Goal: Task Accomplishment & Management: Manage account settings

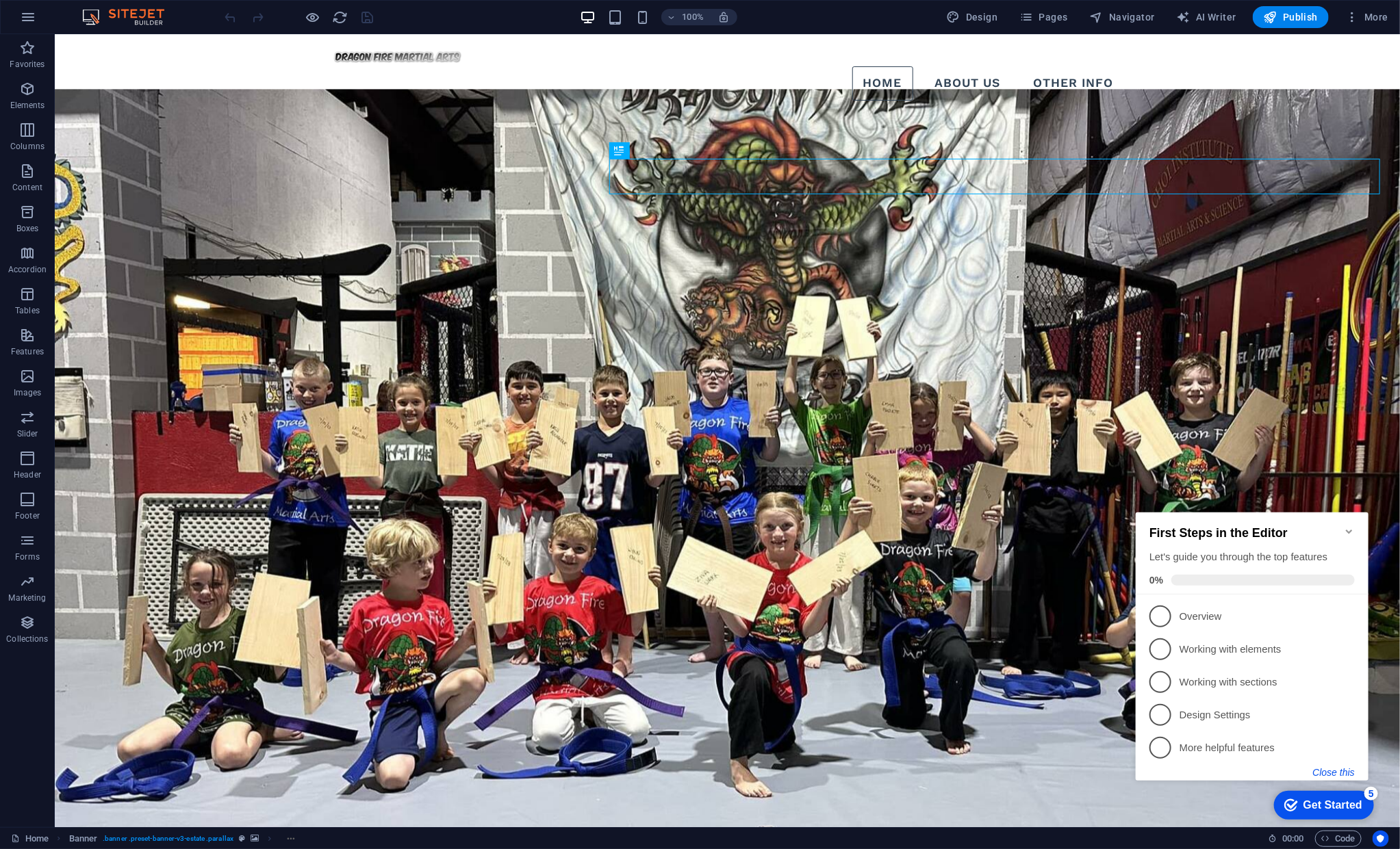
click at [596, 519] on button "Close this" at bounding box center [1334, 772] width 42 height 11
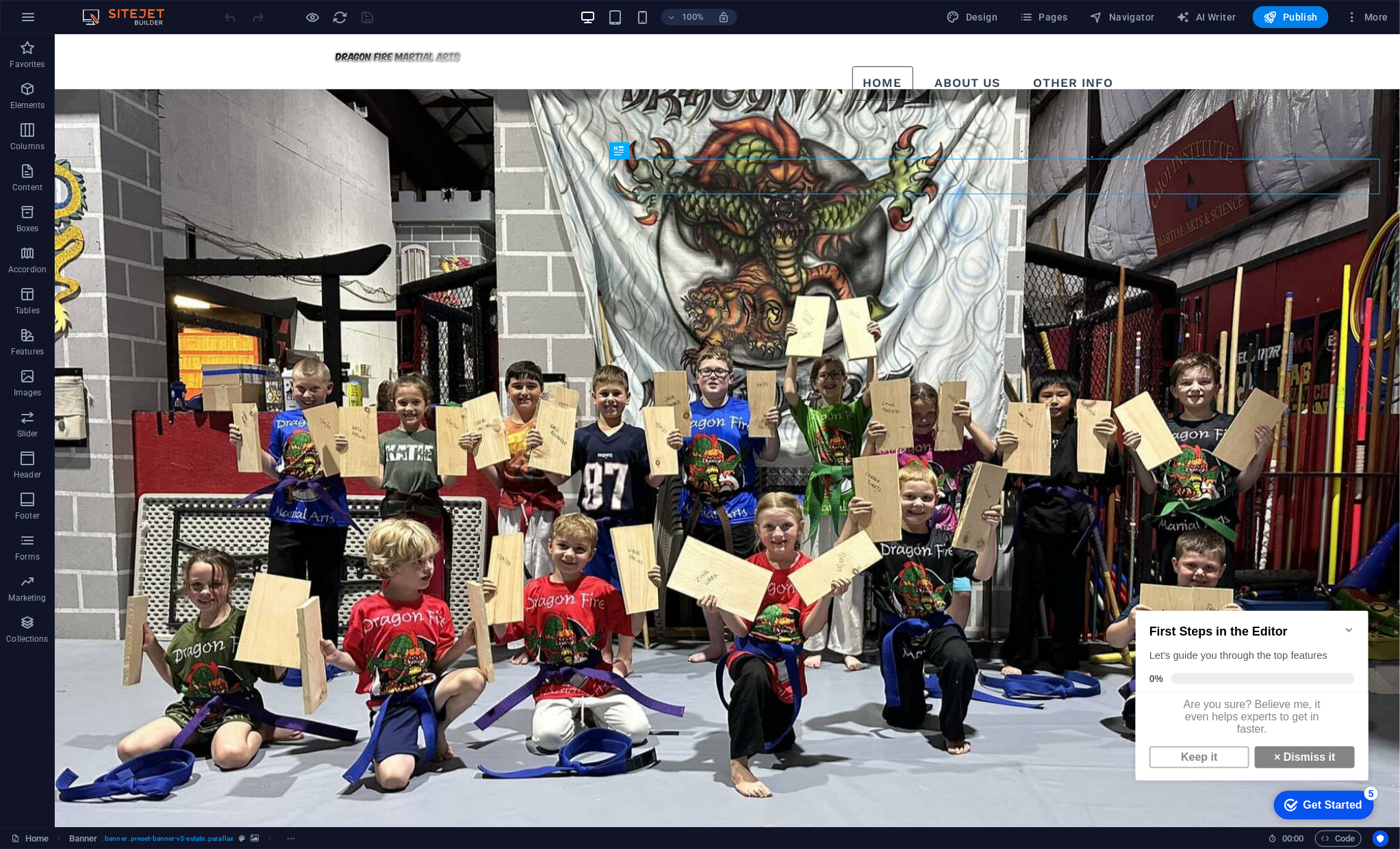
scroll to position [9, 0]
click at [596, 519] on link "Keep it" at bounding box center [1199, 757] width 100 height 22
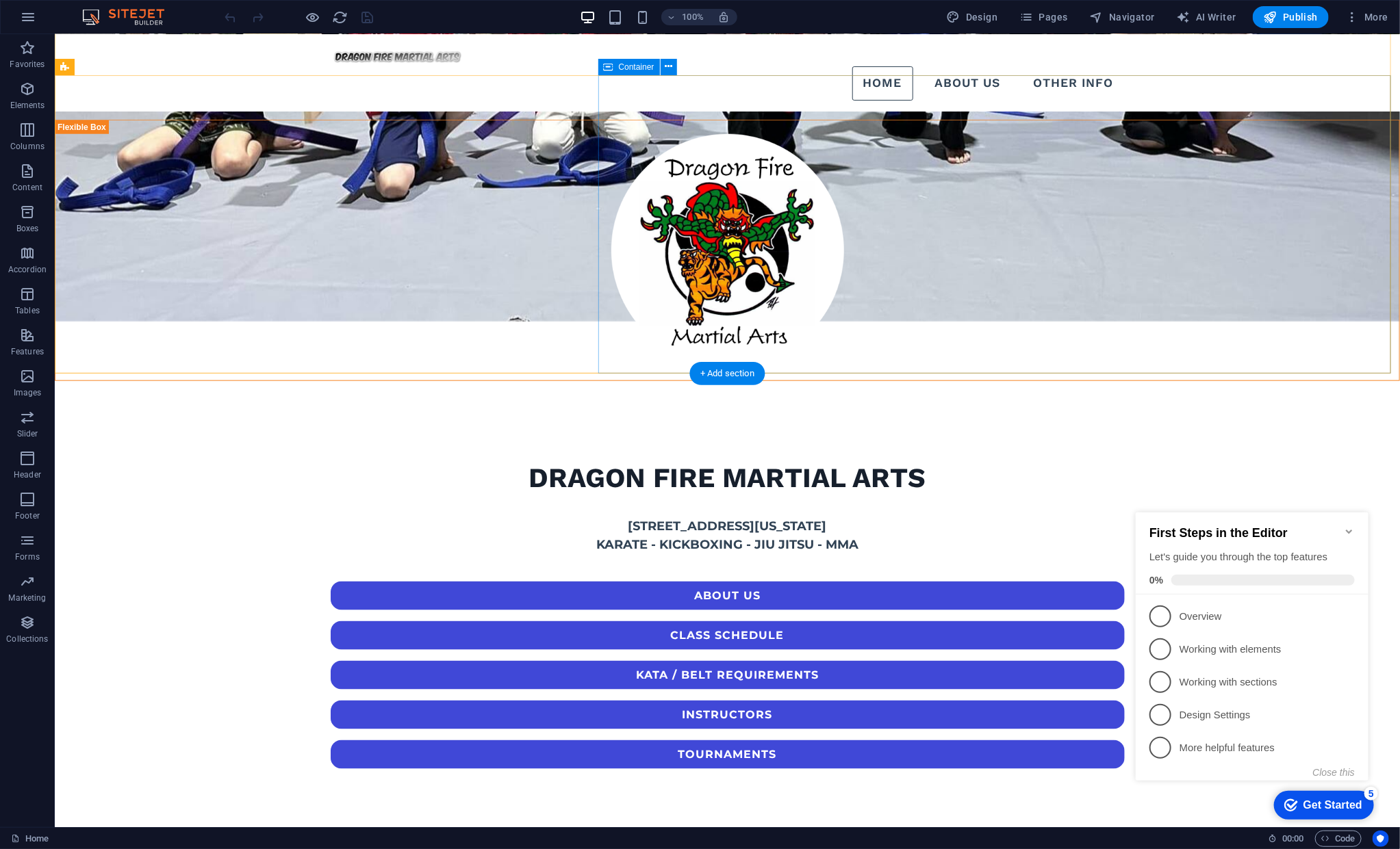
scroll to position [560, 0]
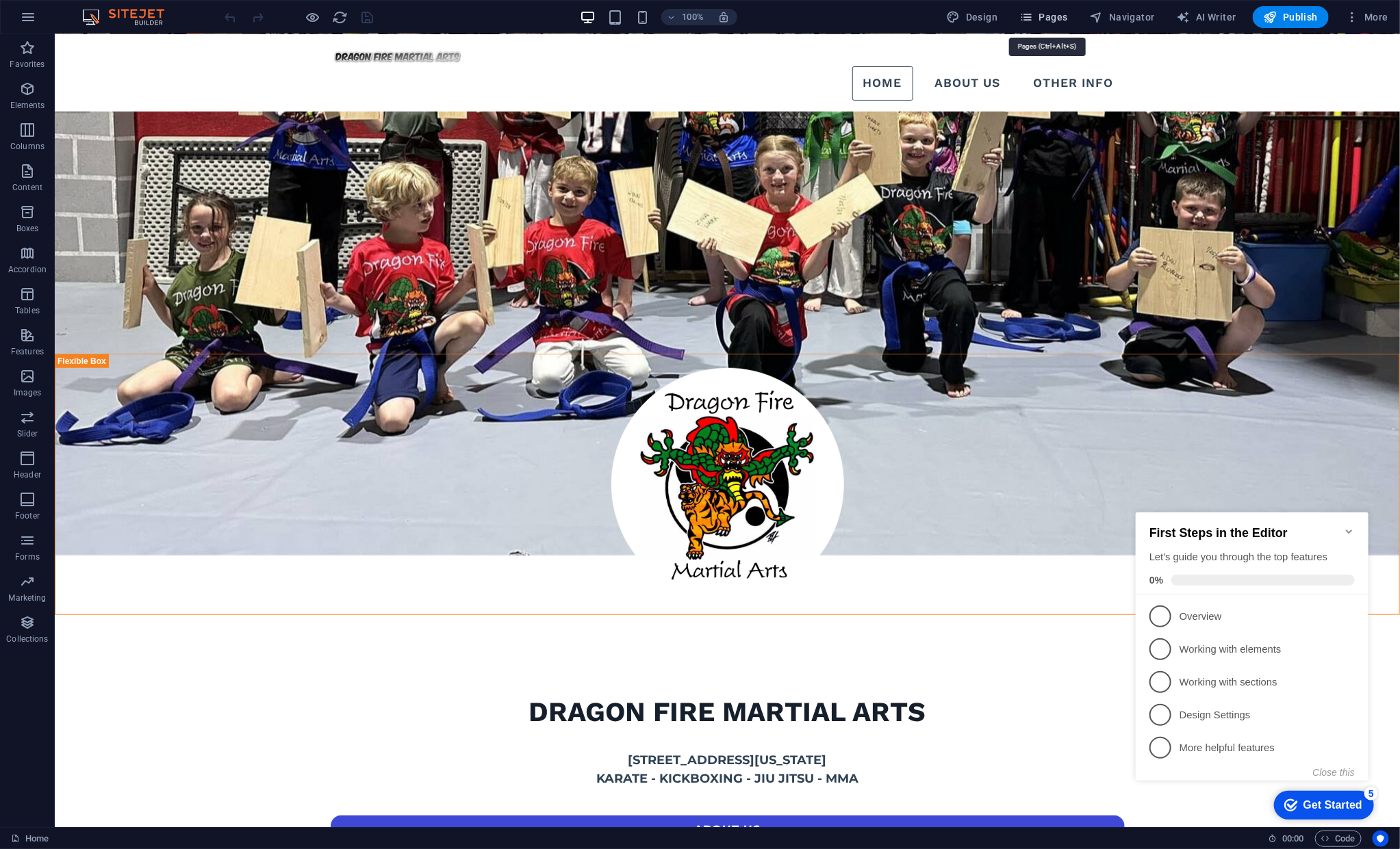
click at [596, 23] on span "Pages" at bounding box center [1044, 17] width 48 height 14
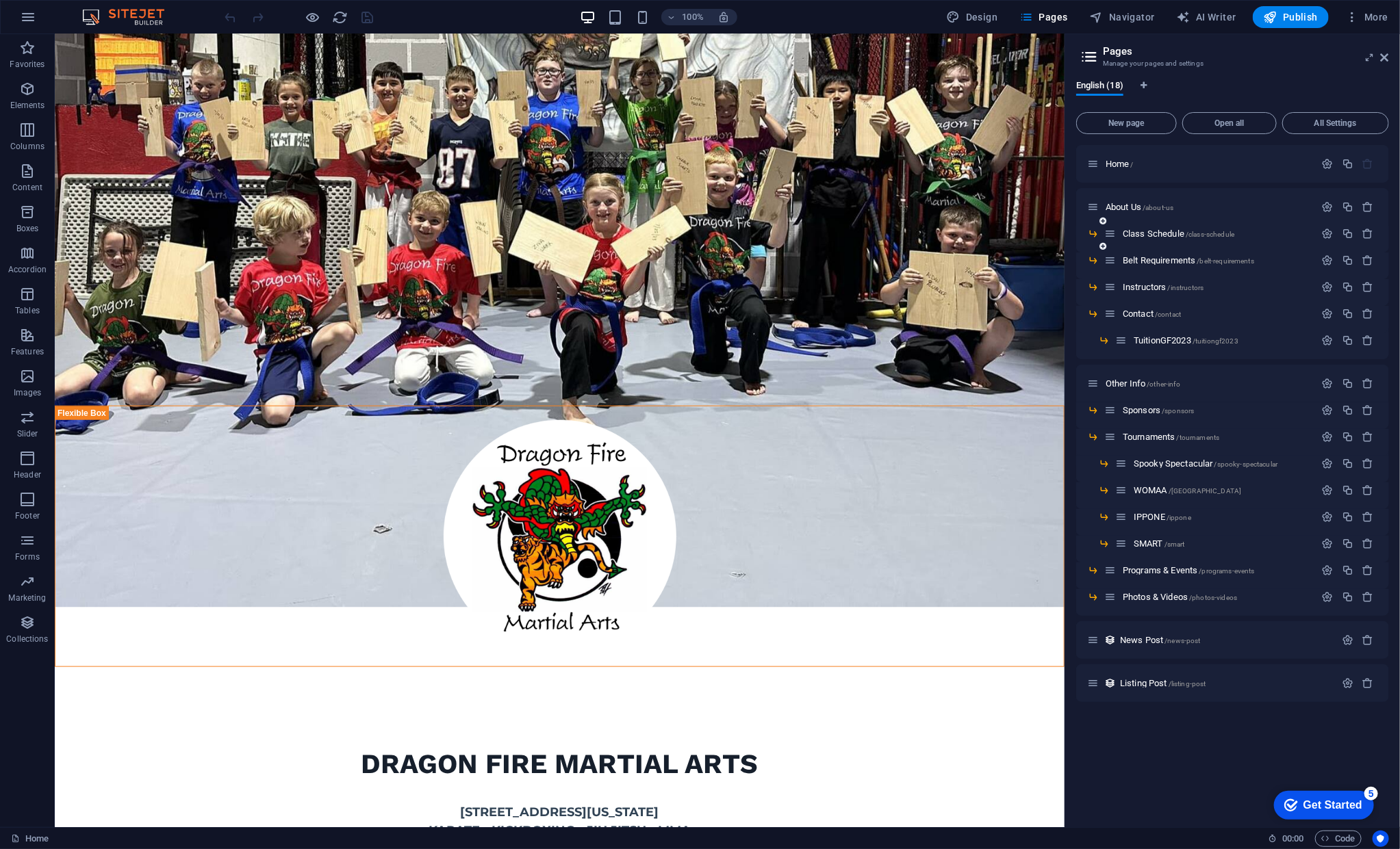
click at [596, 232] on span "Class Schedule /class-schedule" at bounding box center [1178, 233] width 111 height 10
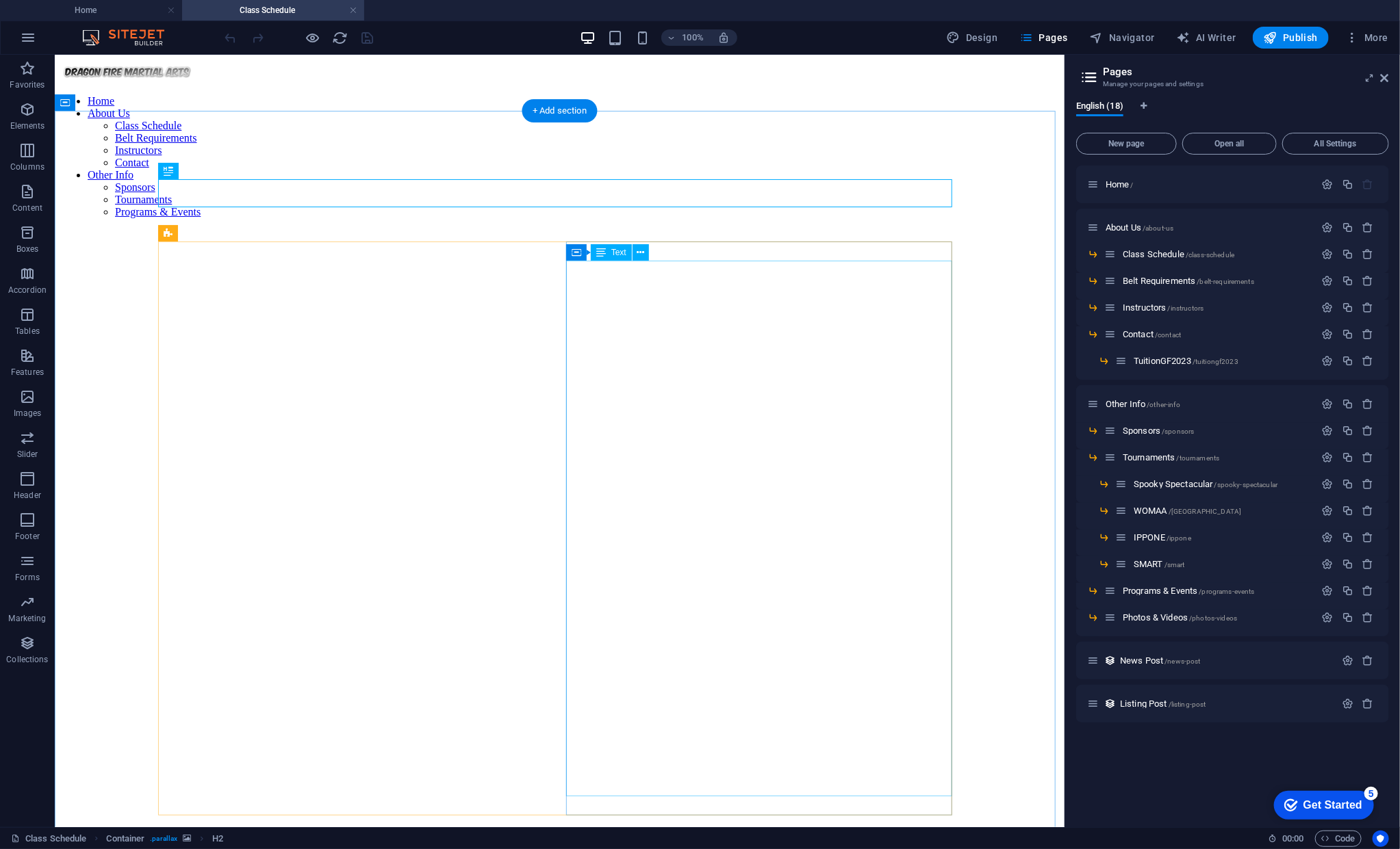
scroll to position [0, 0]
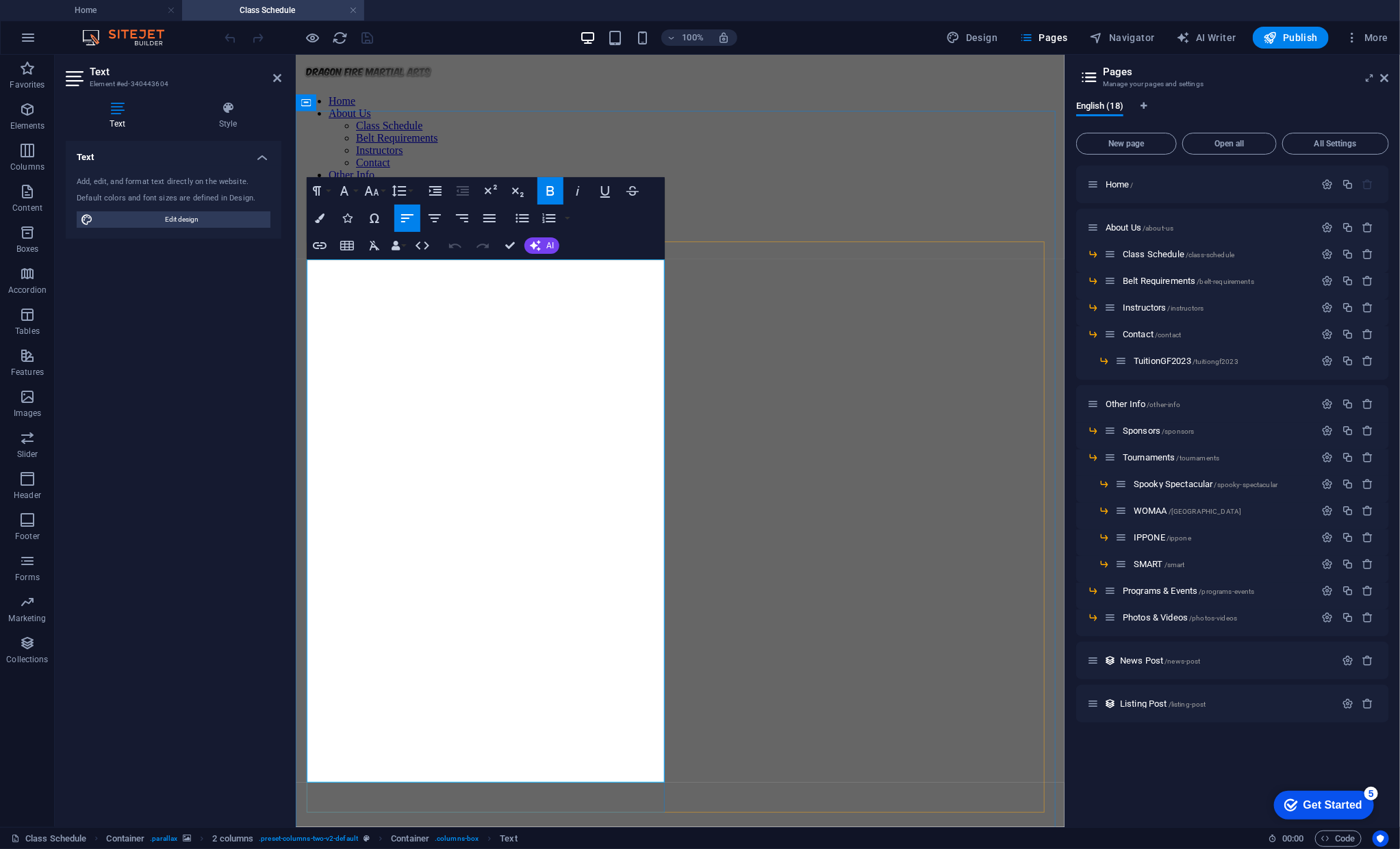
drag, startPoint x: 394, startPoint y: 421, endPoint x: 418, endPoint y: 418, distance: 24.2
drag, startPoint x: 401, startPoint y: 458, endPoint x: 424, endPoint y: 459, distance: 23.0
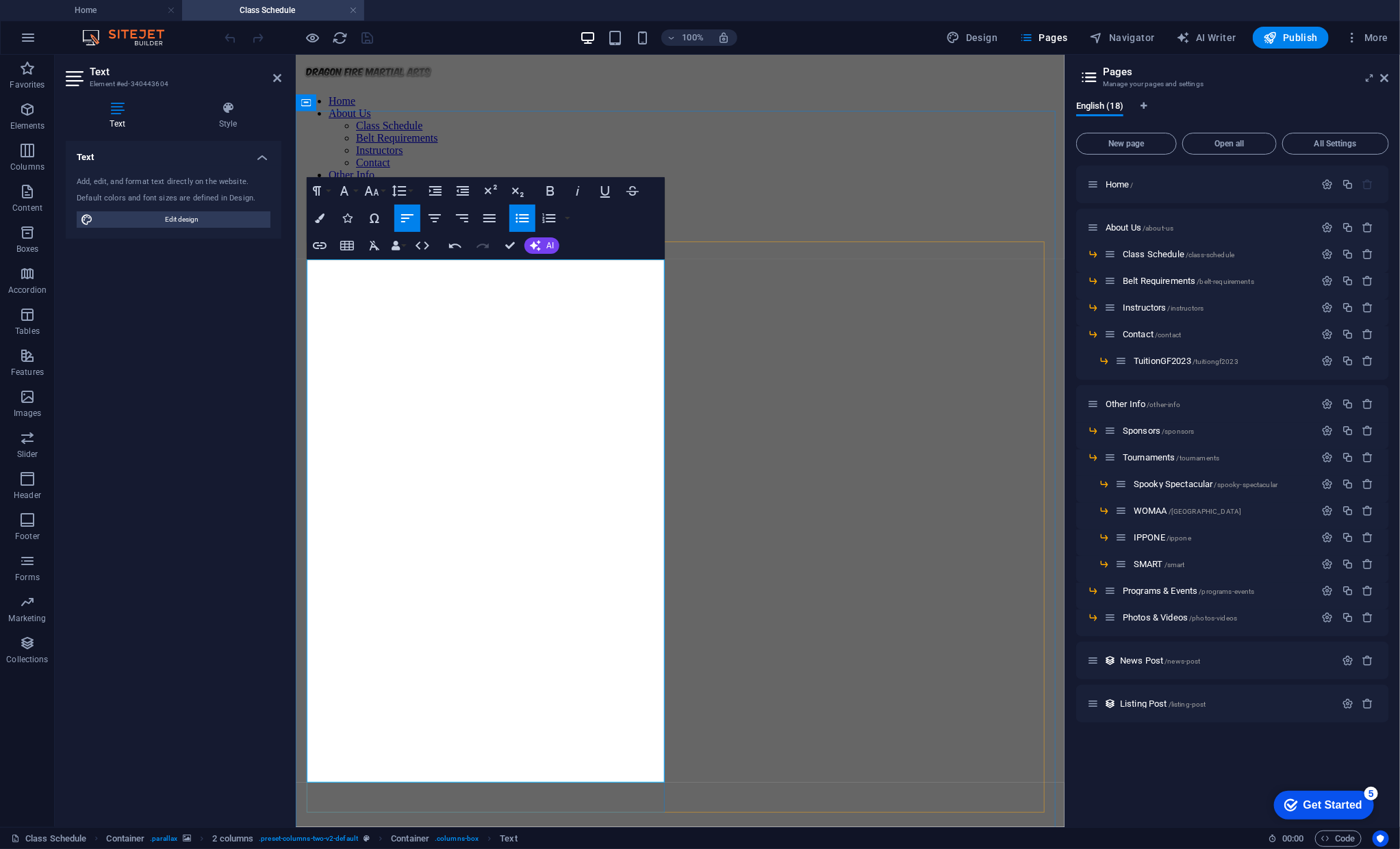
drag, startPoint x: 408, startPoint y: 530, endPoint x: 419, endPoint y: 530, distance: 11.0
drag, startPoint x: 470, startPoint y: 532, endPoint x: 481, endPoint y: 534, distance: 11.2
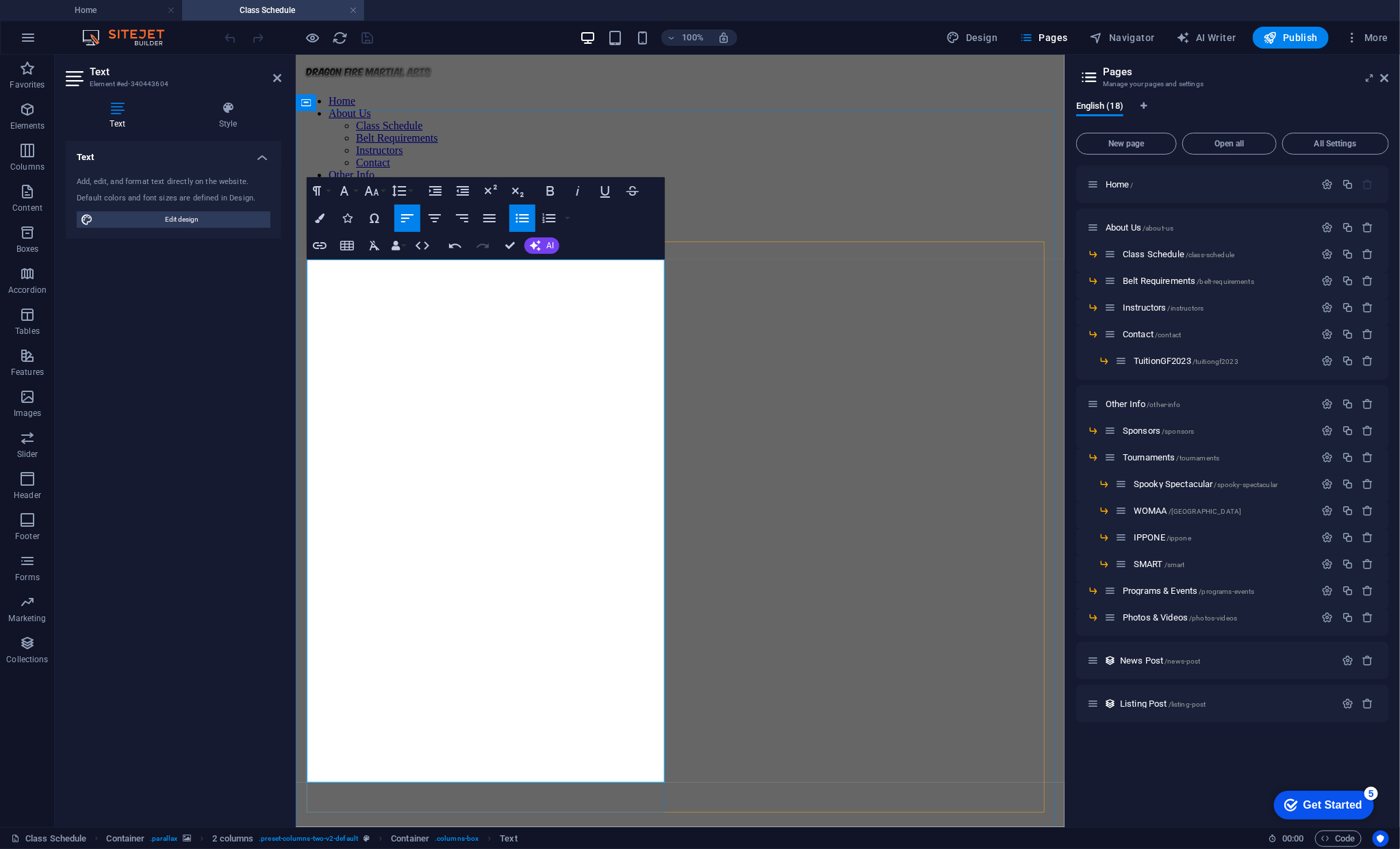
drag, startPoint x: 466, startPoint y: 647, endPoint x: 476, endPoint y: 644, distance: 10.4
drag, startPoint x: 415, startPoint y: 681, endPoint x: 427, endPoint y: 680, distance: 12.0
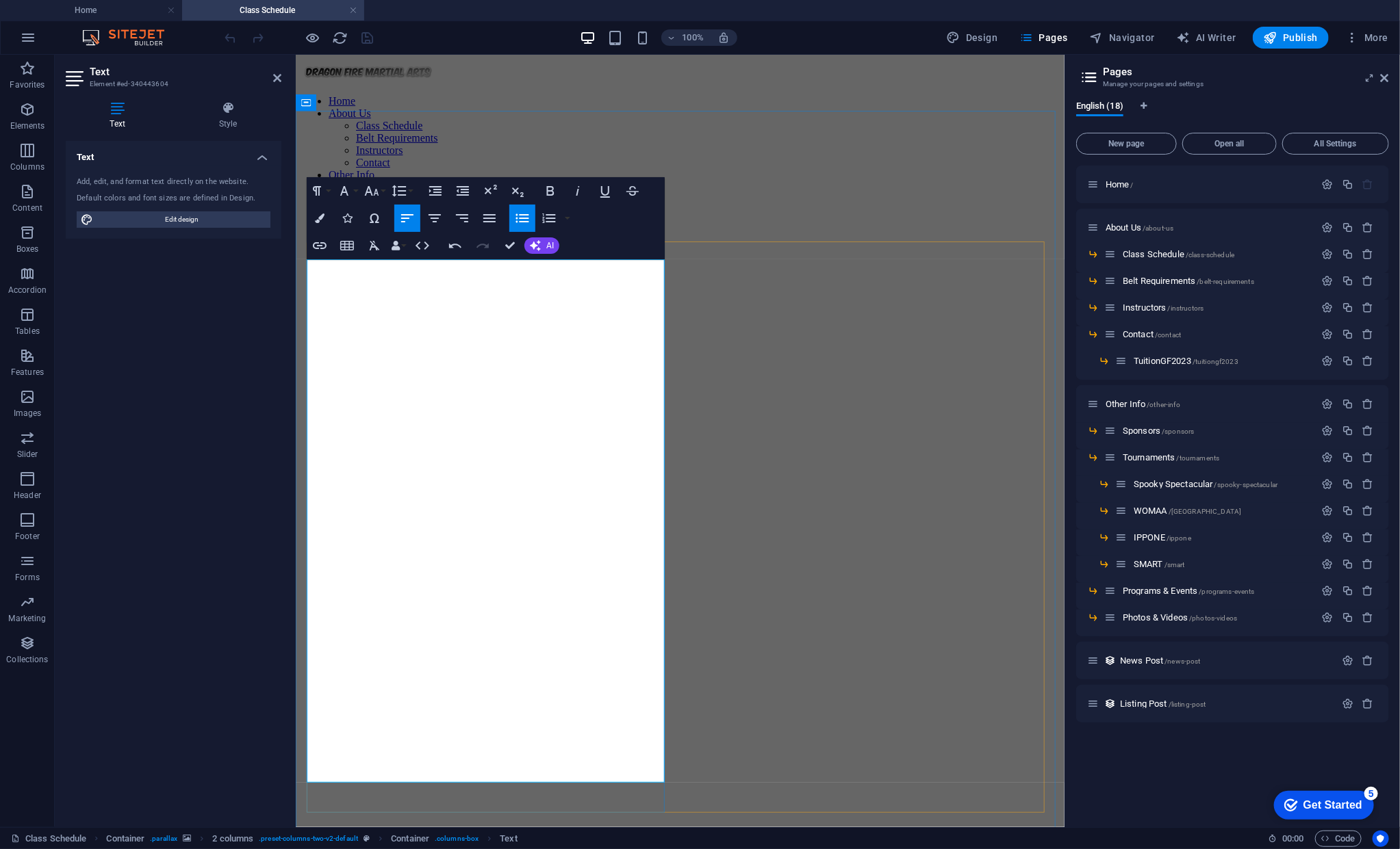
drag, startPoint x: 473, startPoint y: 678, endPoint x: 482, endPoint y: 680, distance: 9.2
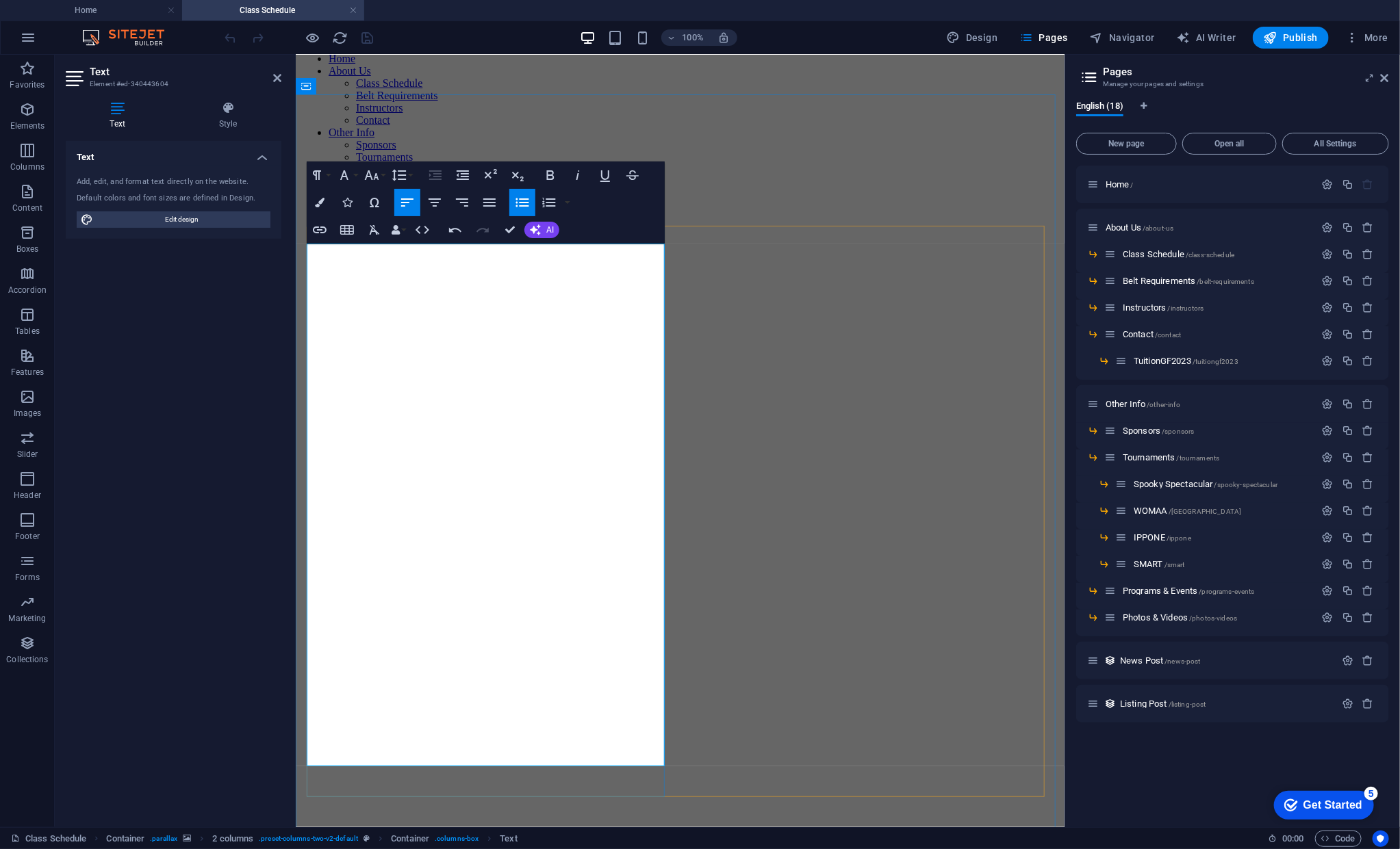
scroll to position [61, 0]
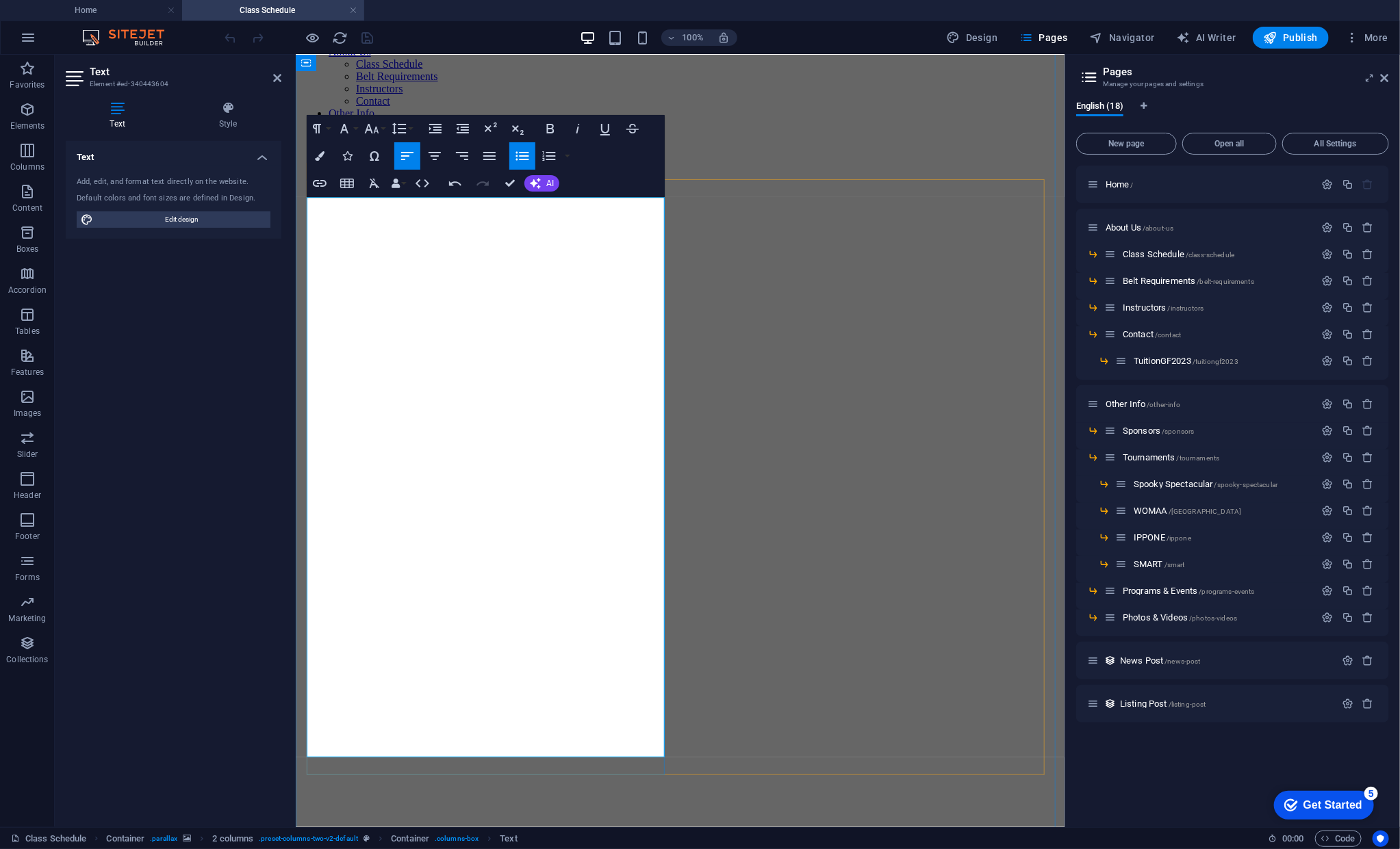
click at [520, 172] on figure at bounding box center [679, 172] width 758 height 0
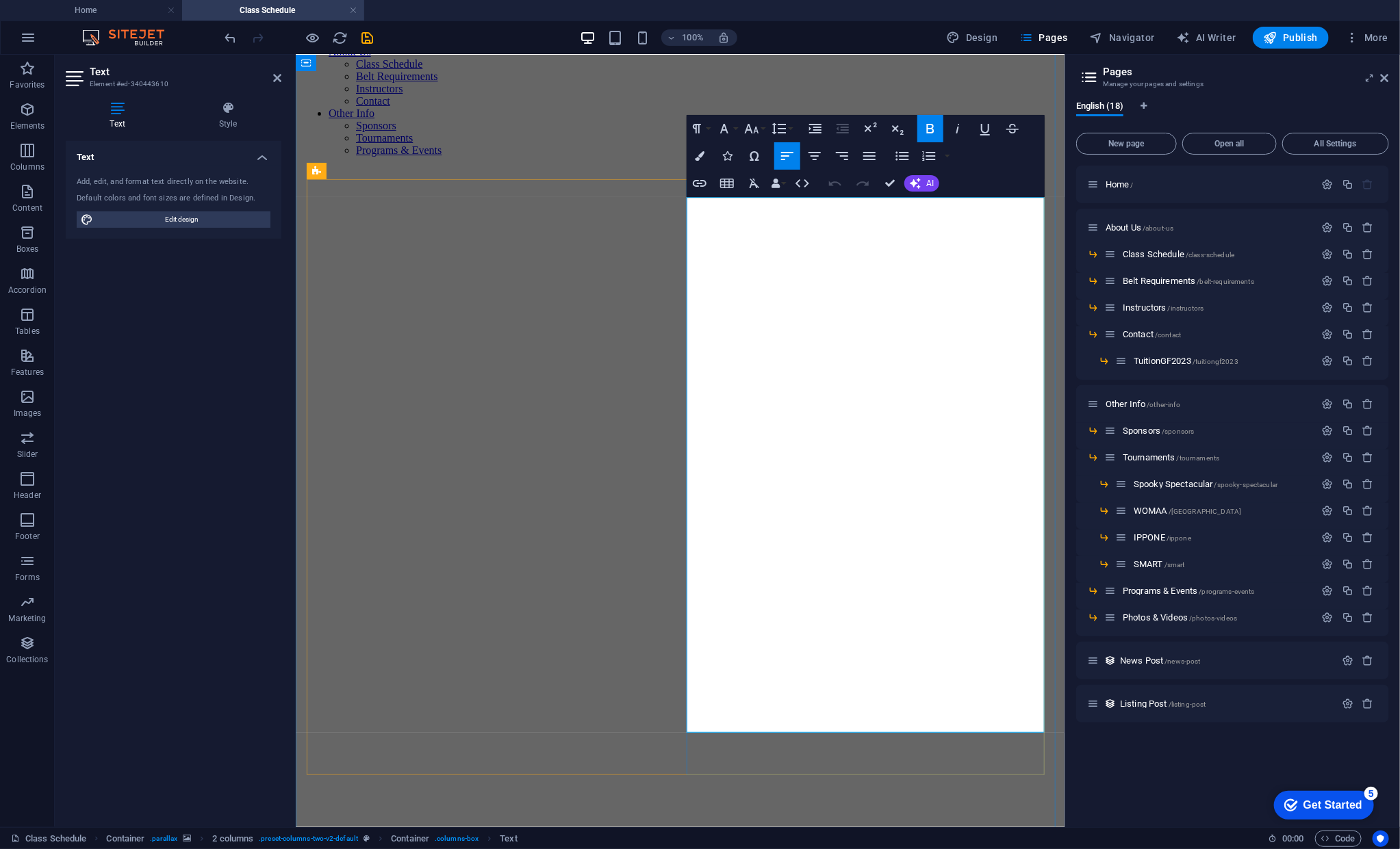
drag, startPoint x: 789, startPoint y: 706, endPoint x: 796, endPoint y: 704, distance: 7.3
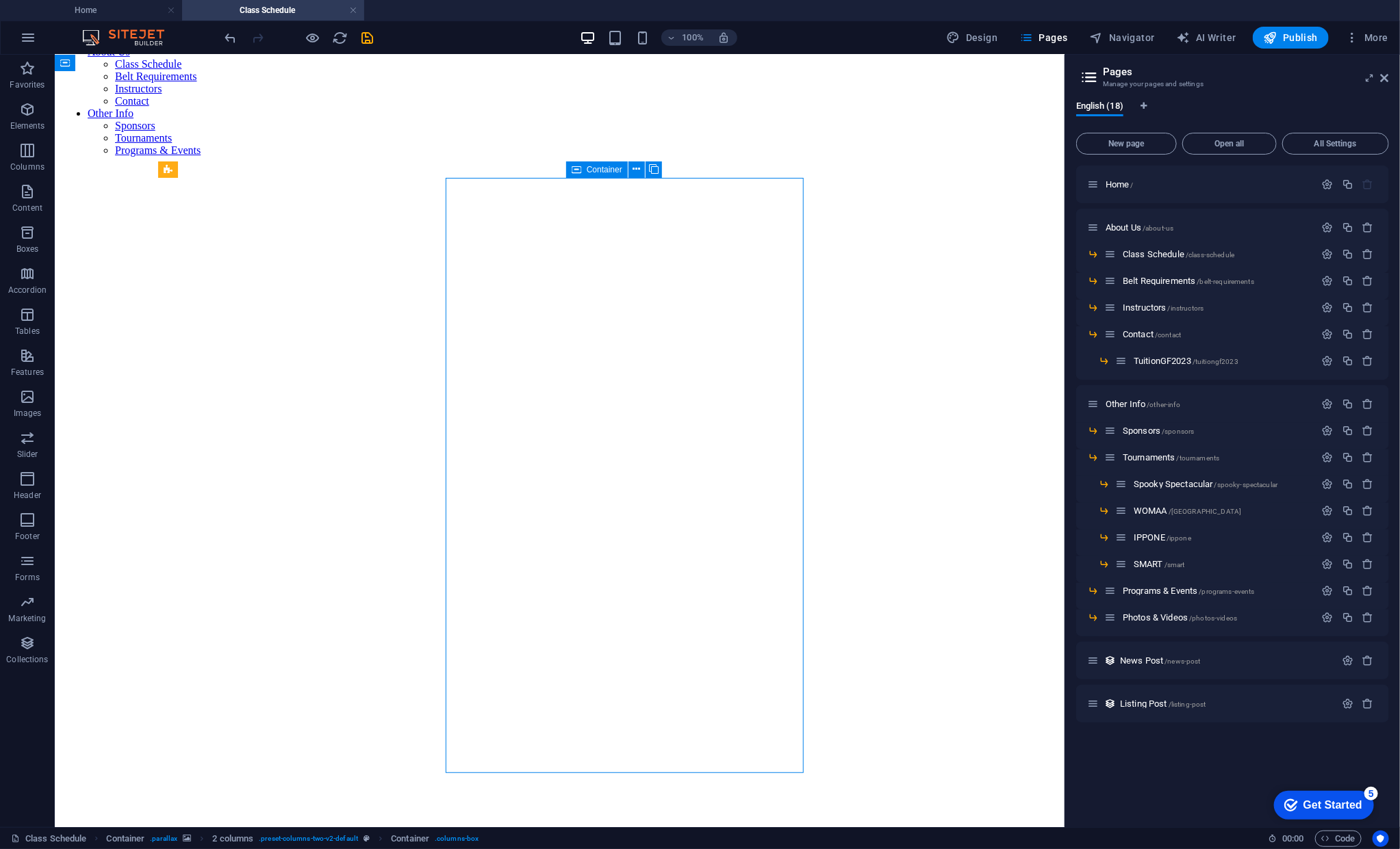
scroll to position [64, 0]
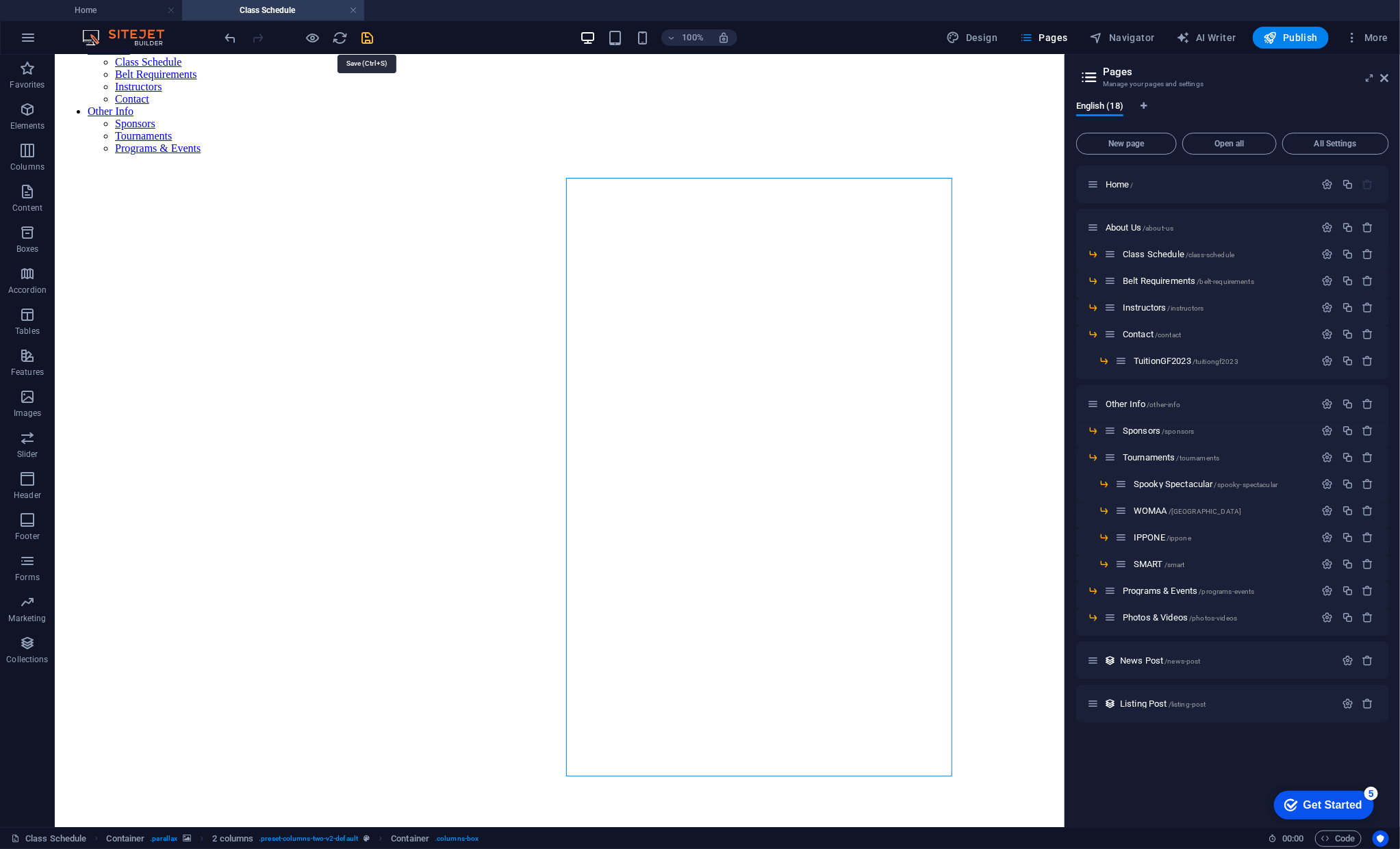
click at [370, 42] on icon "save" at bounding box center [368, 38] width 16 height 16
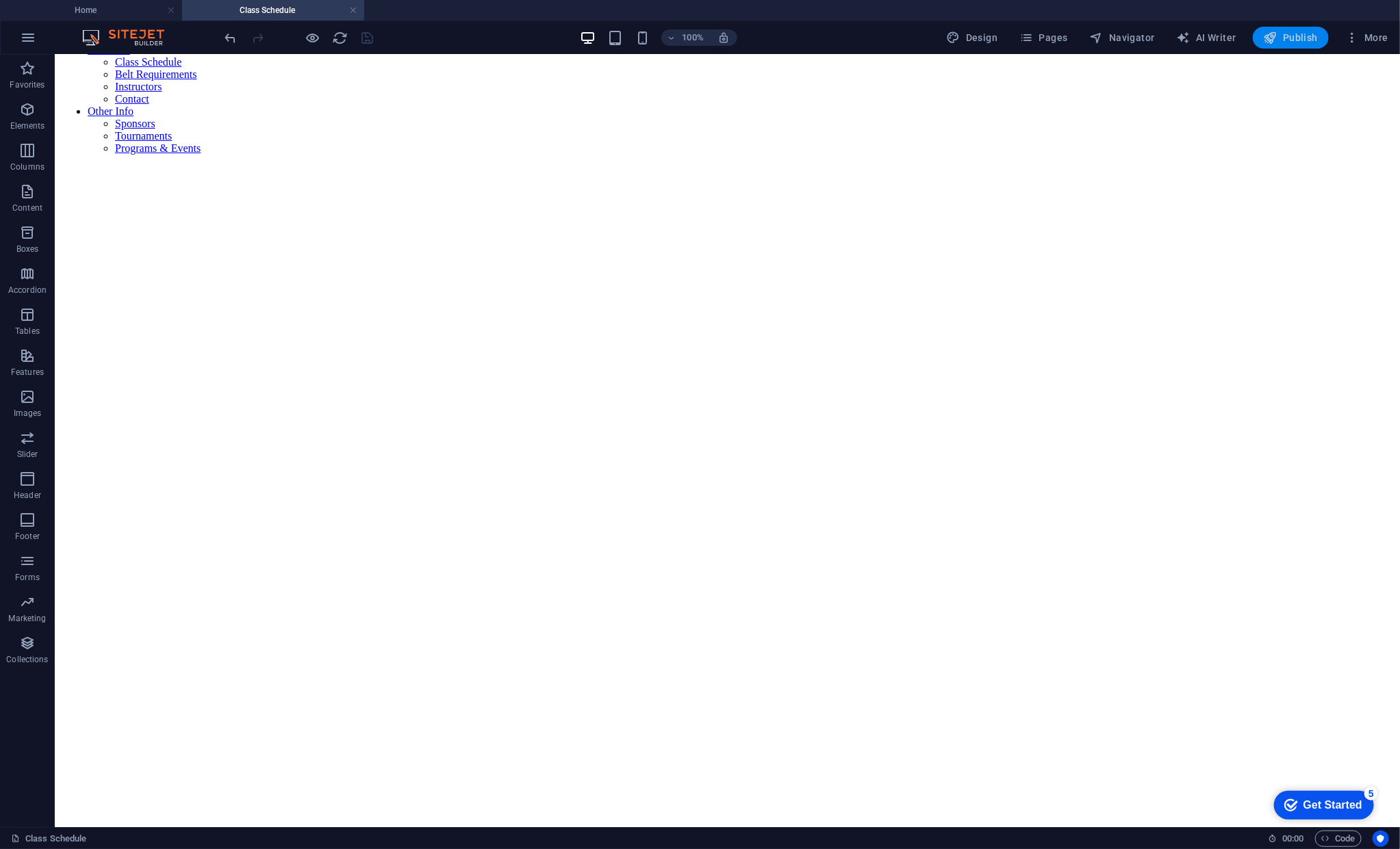
click at [596, 46] on button "Publish" at bounding box center [1291, 37] width 76 height 22
